Goal: Transaction & Acquisition: Purchase product/service

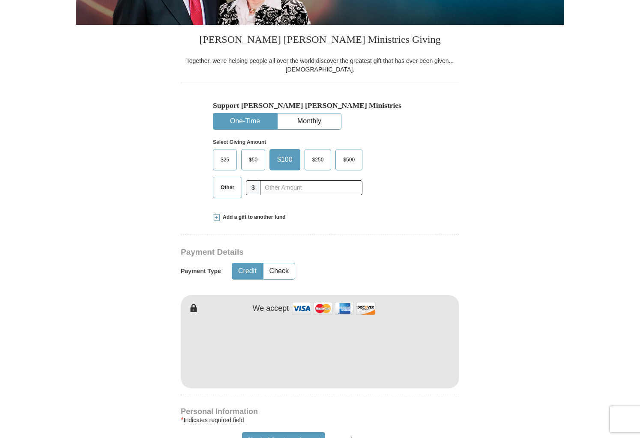
scroll to position [187, 0]
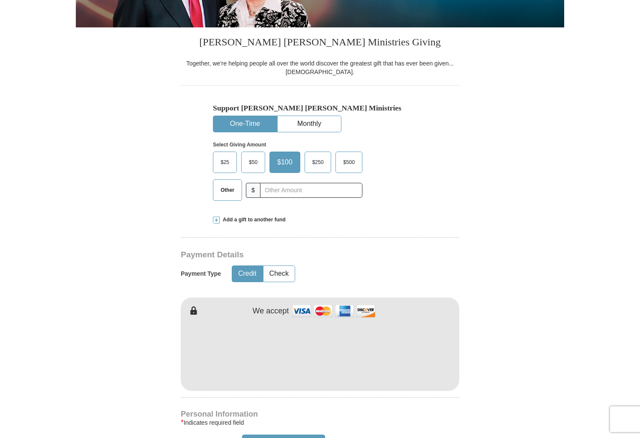
type input "Kendra"
type input "[PERSON_NAME]"
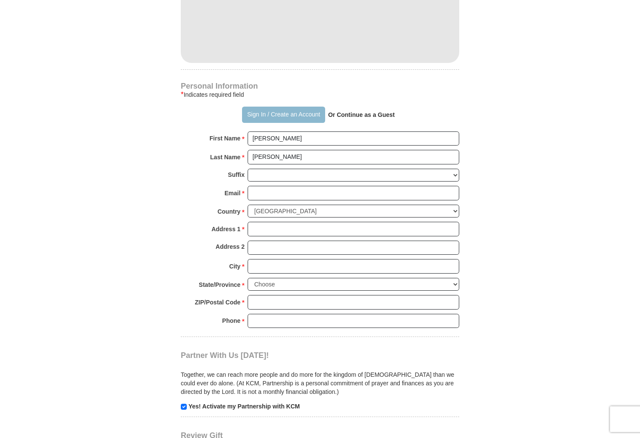
scroll to position [504, 0]
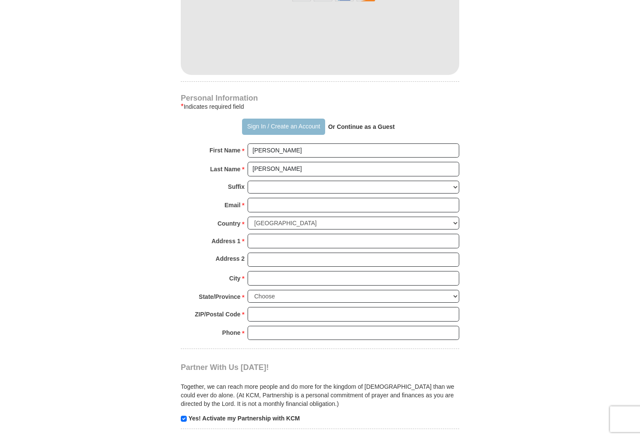
click at [303, 126] on button "Sign In / Create an Account" at bounding box center [283, 127] width 83 height 16
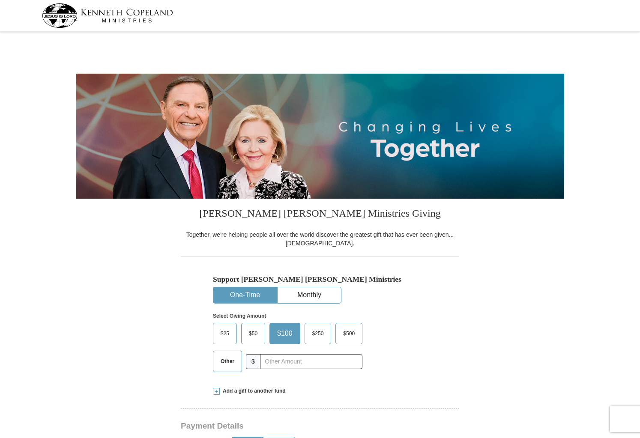
select select "MN"
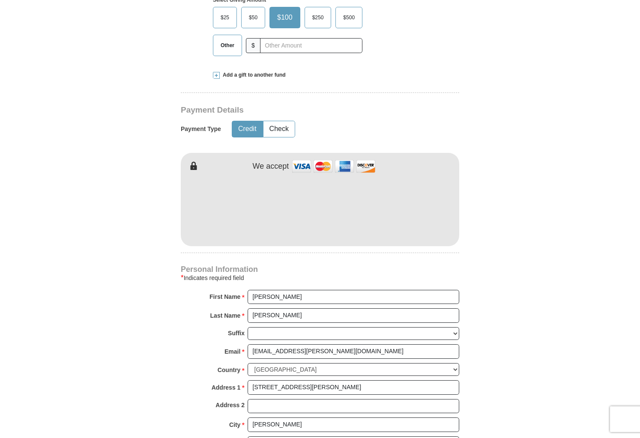
scroll to position [317, 0]
click at [302, 354] on input "[EMAIL_ADDRESS][PERSON_NAME][DOMAIN_NAME]" at bounding box center [354, 351] width 212 height 15
drag, startPoint x: 312, startPoint y: 349, endPoint x: 233, endPoint y: 349, distance: 78.9
click at [233, 349] on div "Email * [EMAIL_ADDRESS][PERSON_NAME][DOMAIN_NAME] Please enter Email The email …" at bounding box center [320, 353] width 279 height 19
type input "[EMAIL_ADDRESS][DOMAIN_NAME]"
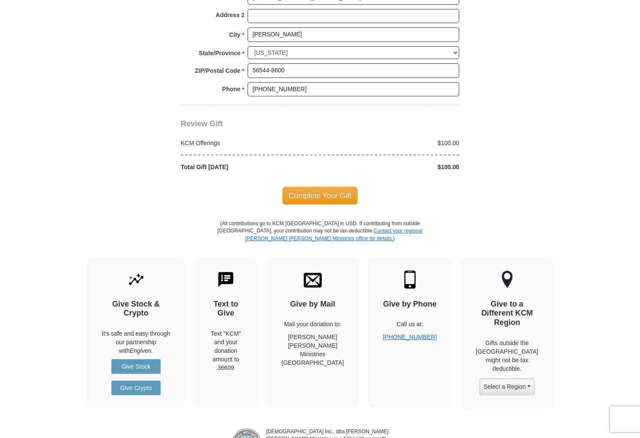
scroll to position [707, 0]
click at [300, 195] on span "Complete Your Gift" at bounding box center [320, 195] width 76 height 18
